Goal: Task Accomplishment & Management: Use online tool/utility

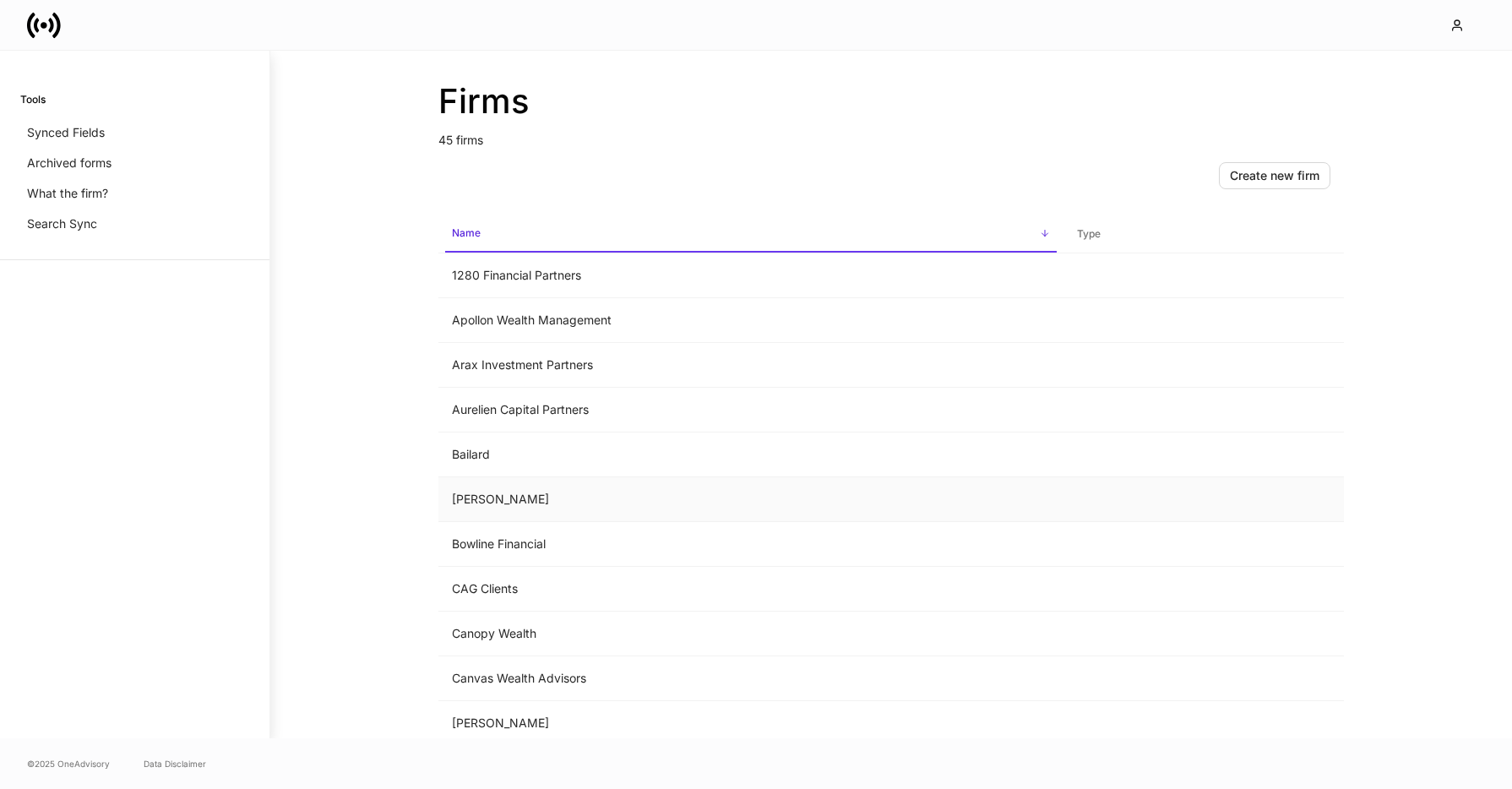
click at [516, 500] on td "Bartlett" at bounding box center [751, 500] width 625 height 45
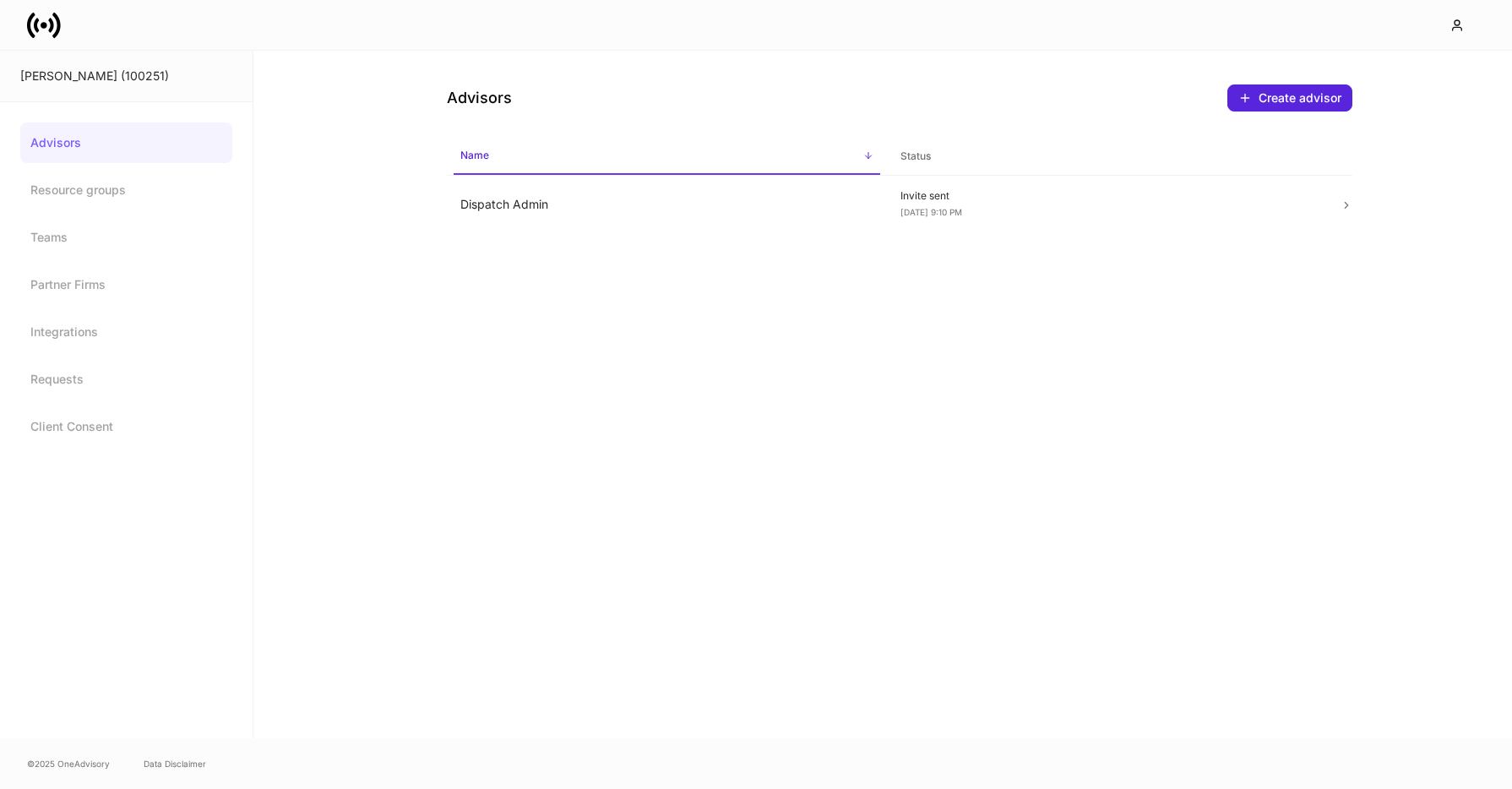
drag, startPoint x: 794, startPoint y: 202, endPoint x: 938, endPoint y: 155, distance: 151.5
click at [794, 202] on td "Dispatch Admin" at bounding box center [667, 204] width 441 height 58
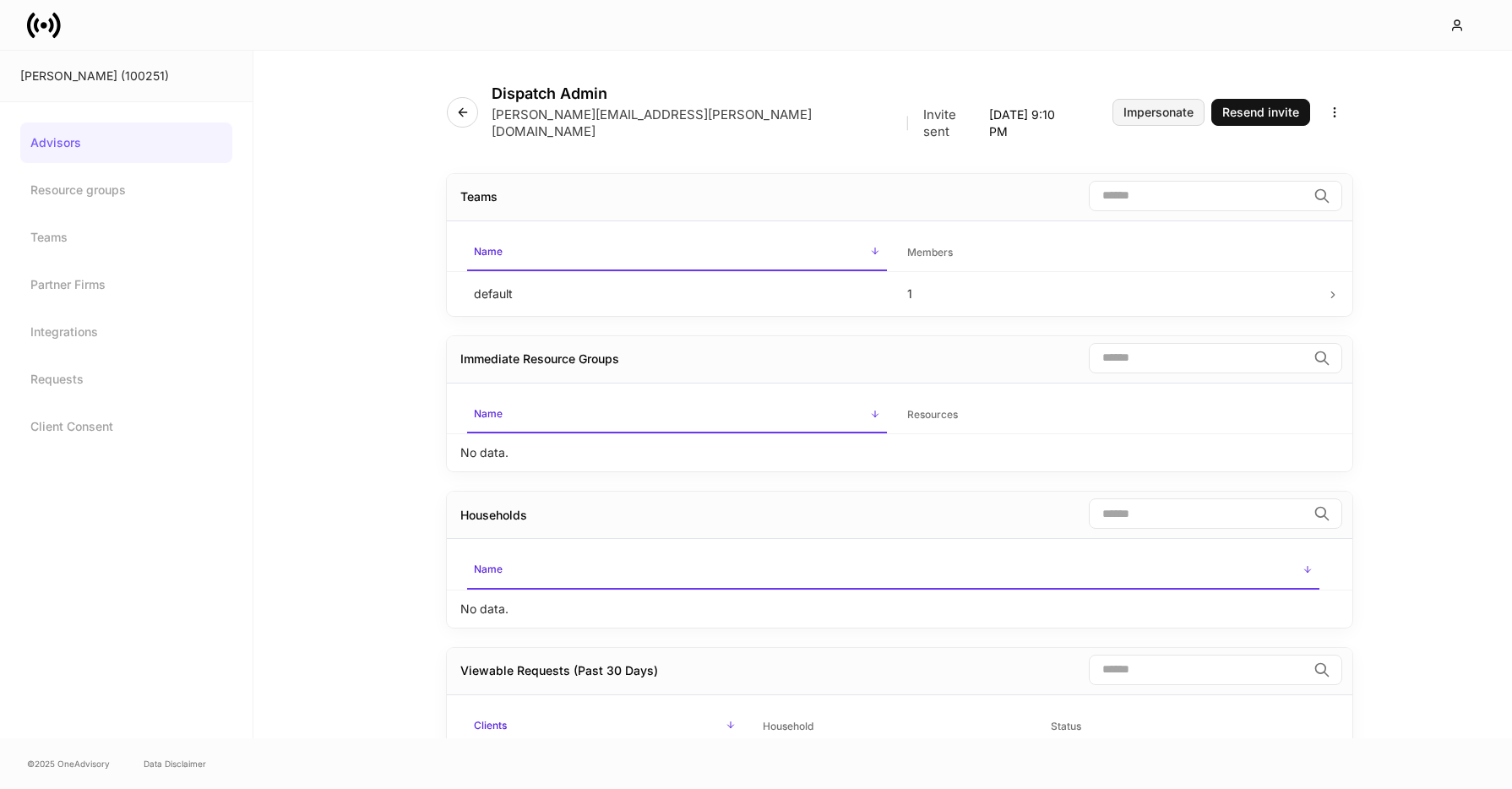
click at [1174, 106] on div "Impersonate" at bounding box center [1158, 112] width 70 height 12
